Goal: Task Accomplishment & Management: Manage account settings

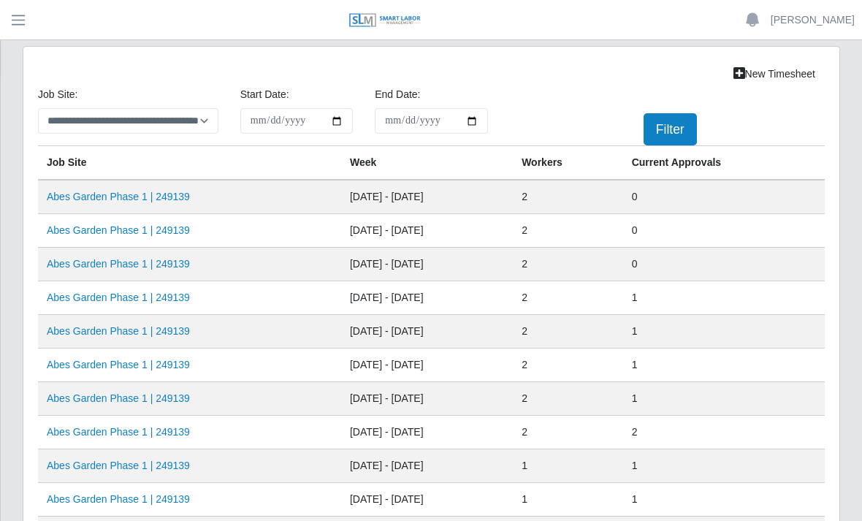
click at [109, 269] on link "Abes Garden Phase 1 | 249139" at bounding box center [118, 264] width 143 height 12
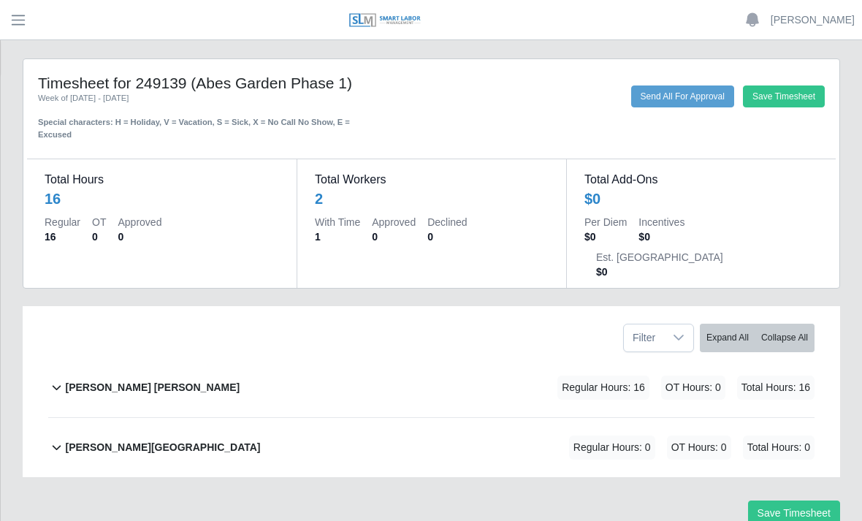
click at [336, 358] on div "[PERSON_NAME] [PERSON_NAME] Regular Hours: 16 OT Hours: 0 Total Hours: 16" at bounding box center [439, 387] width 749 height 59
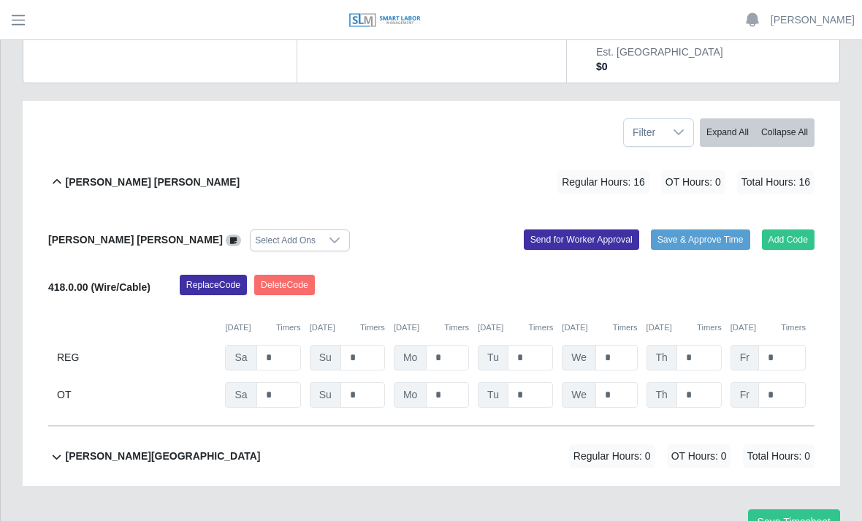
scroll to position [210, 0]
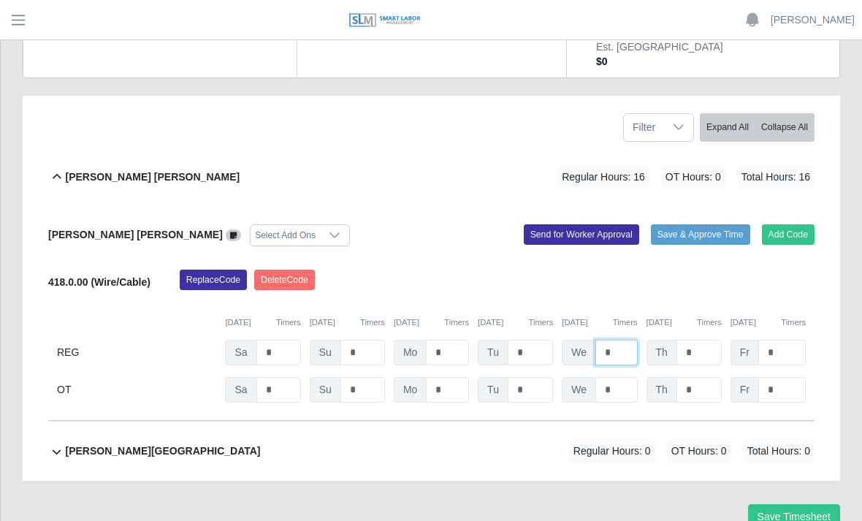
click at [624, 340] on input "*" at bounding box center [616, 353] width 42 height 26
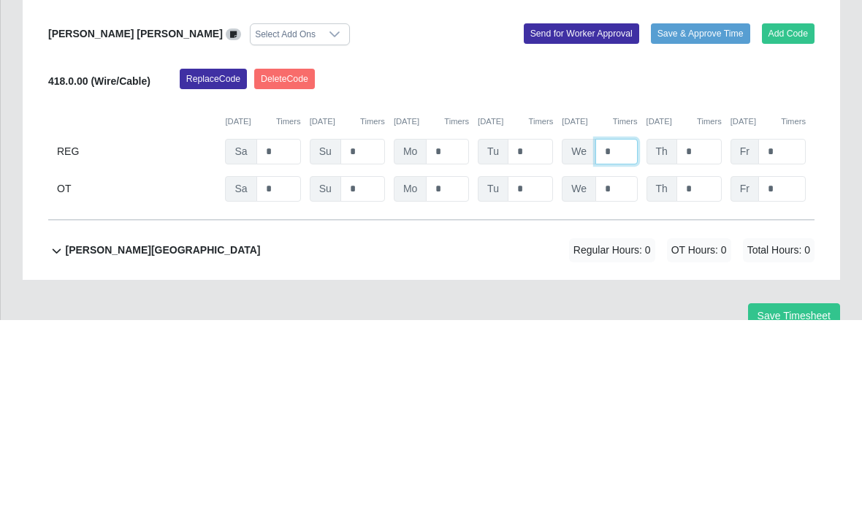
type input "*"
click at [710, 340] on input "*" at bounding box center [698, 353] width 45 height 26
type input "*"
click at [794, 340] on input "*" at bounding box center [781, 353] width 47 height 26
type input "*"
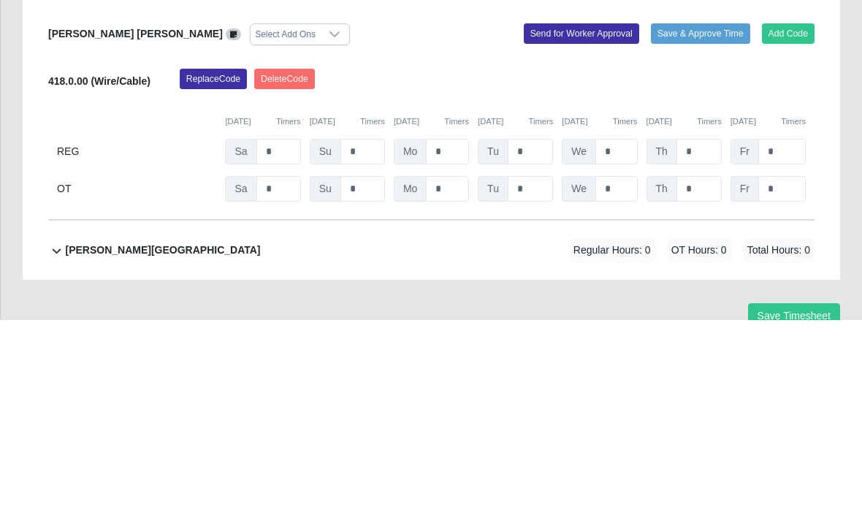
click at [802, 269] on div "Replace Code [GEOGRAPHIC_DATA] Code" at bounding box center [497, 283] width 656 height 29
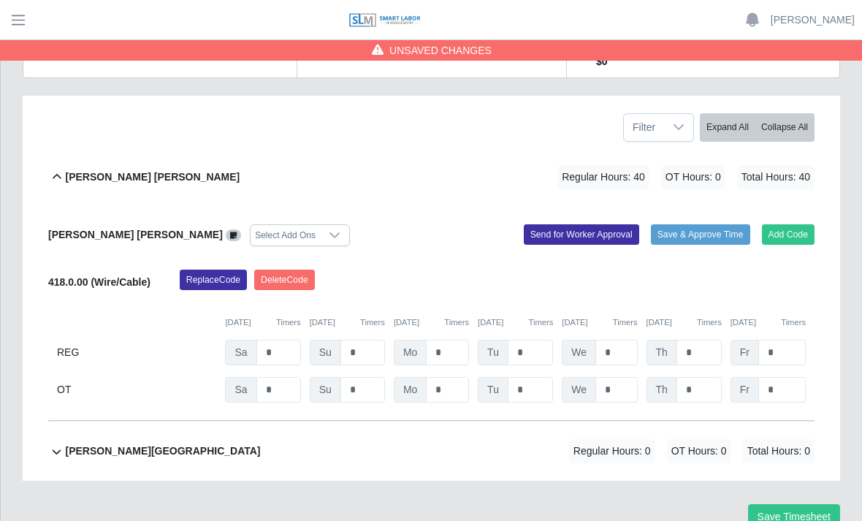
click at [805, 504] on button "Save Timesheet" at bounding box center [794, 517] width 92 height 26
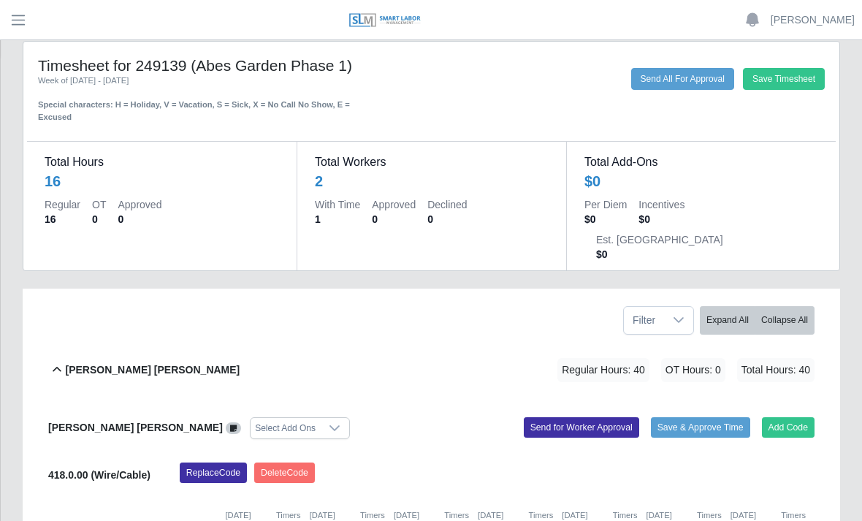
scroll to position [0, 0]
